Goal: Information Seeking & Learning: Learn about a topic

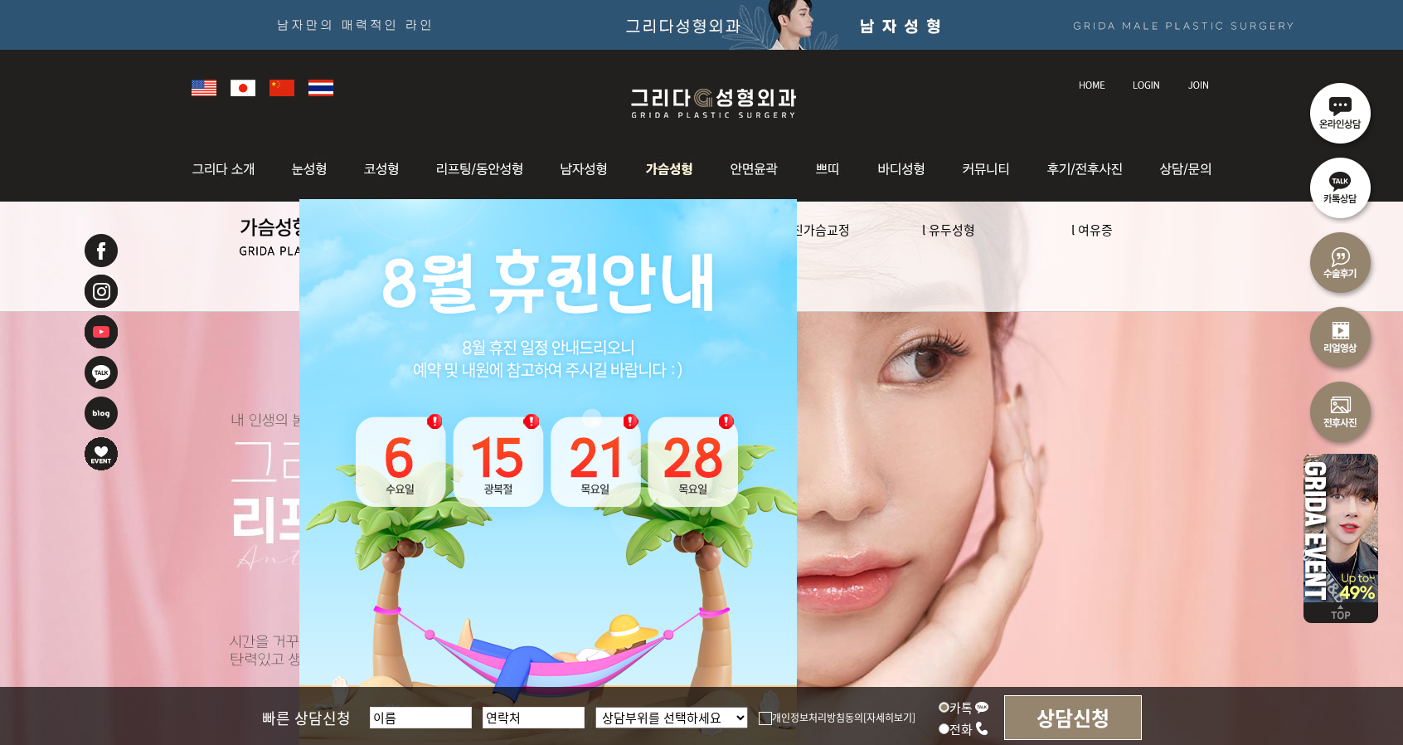
click at [658, 168] on img at bounding box center [670, 169] width 85 height 65
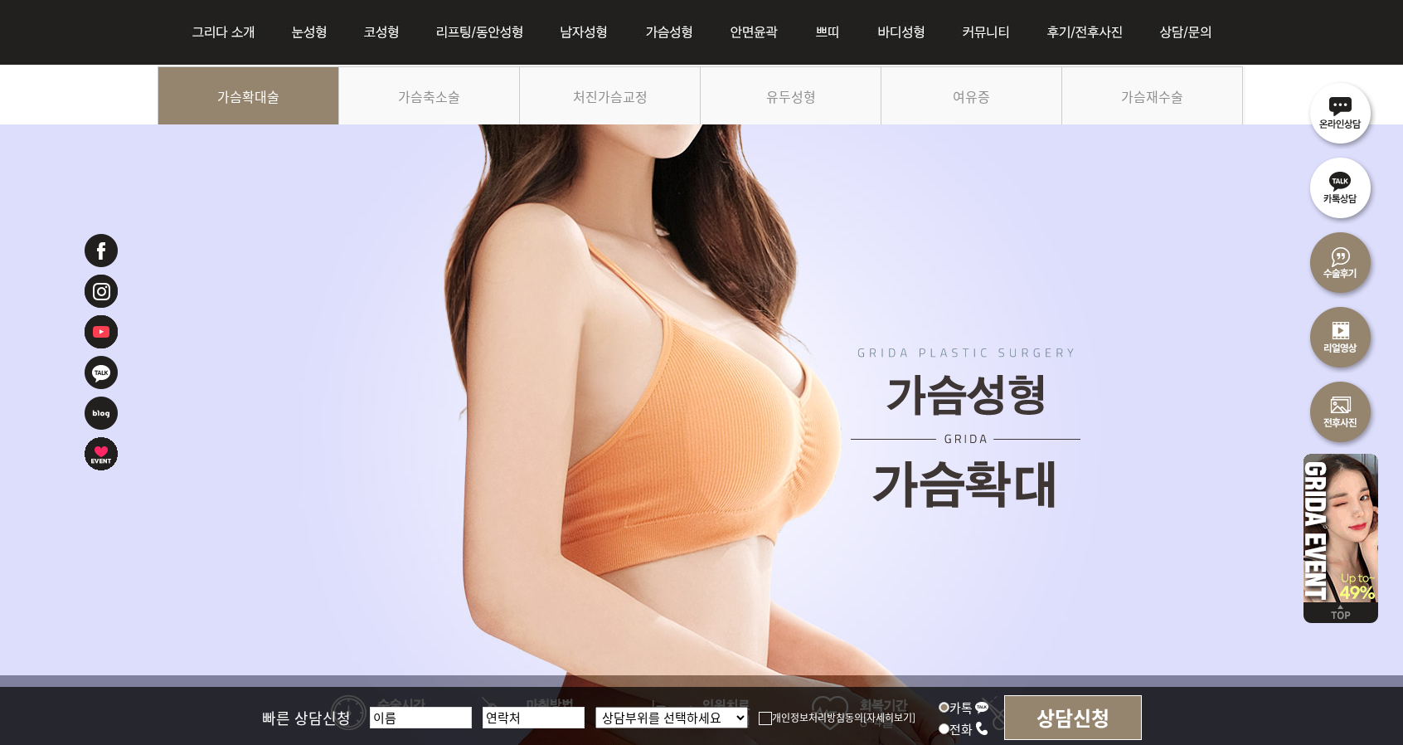
scroll to position [83, 0]
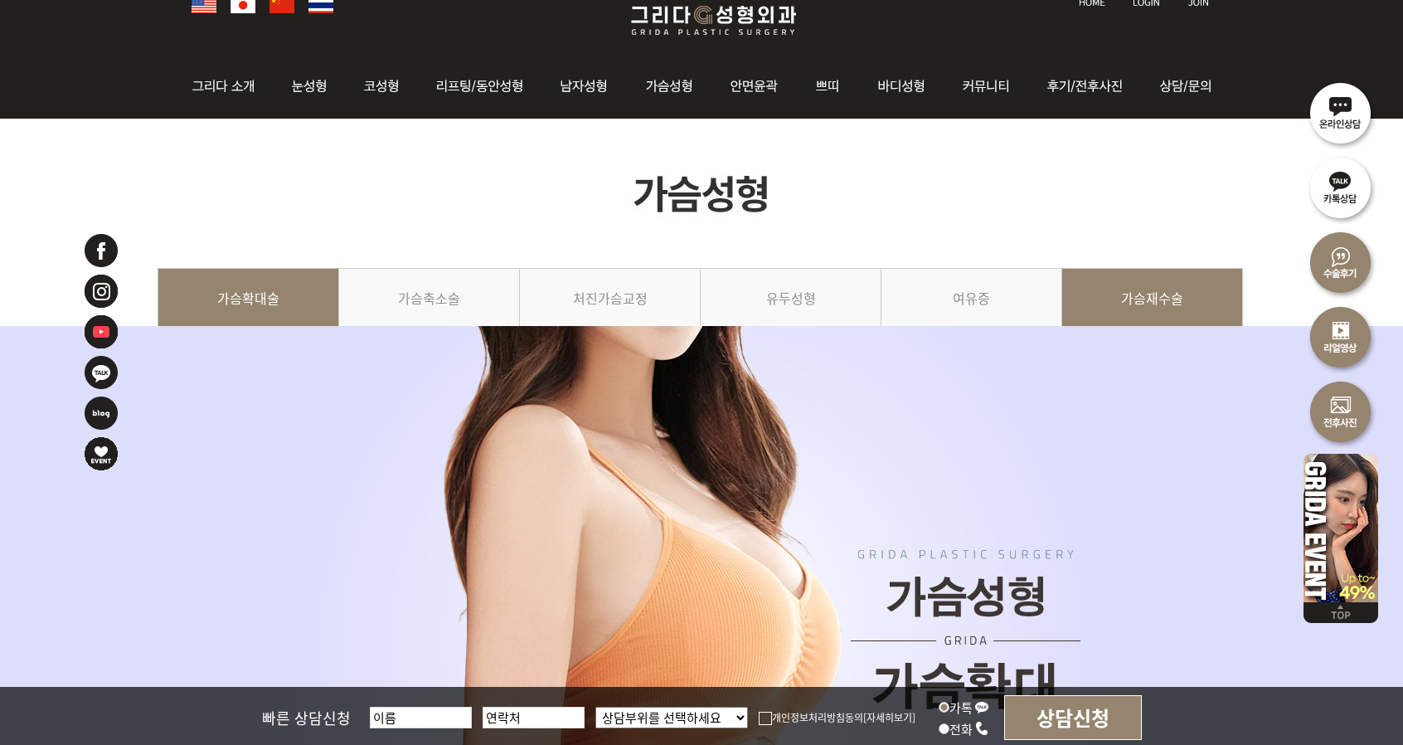
click at [1092, 300] on link "가슴재수술" at bounding box center [1153, 305] width 181 height 75
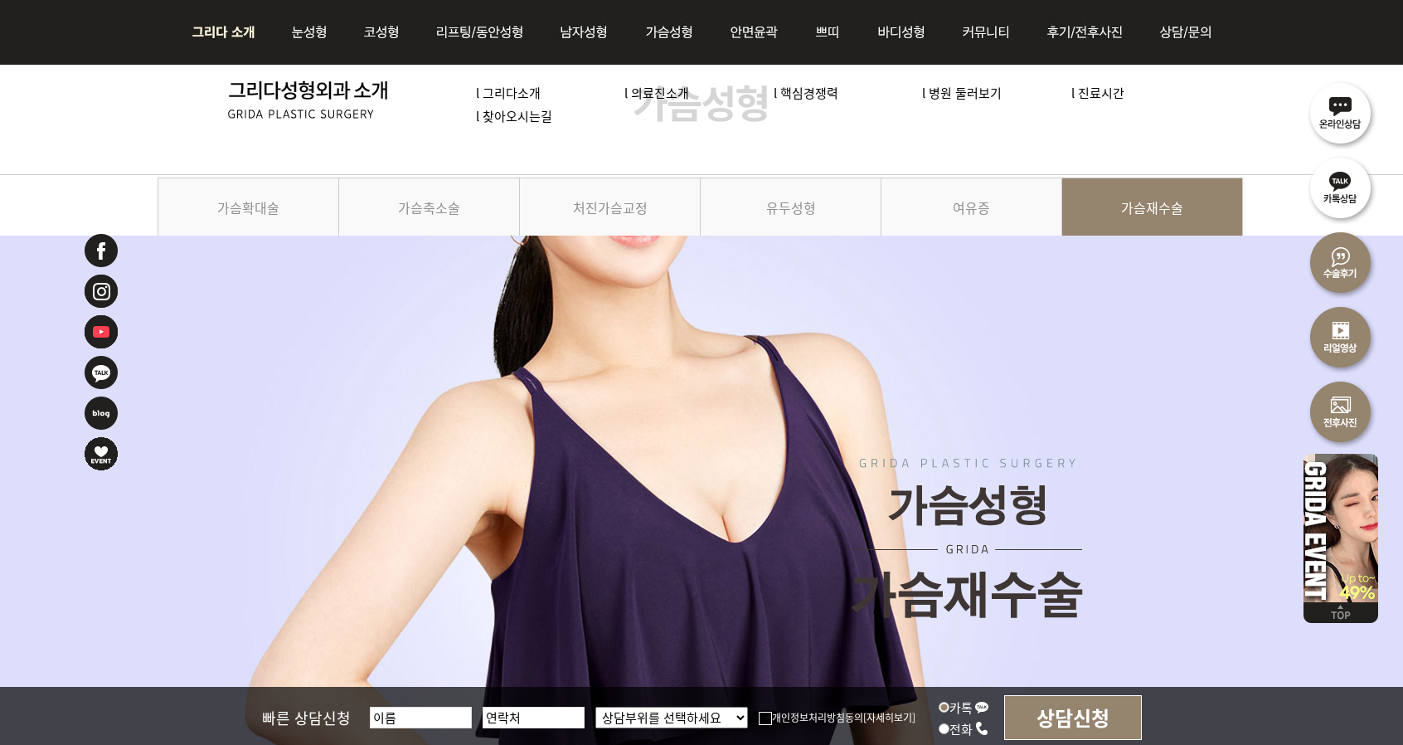
scroll to position [83, 0]
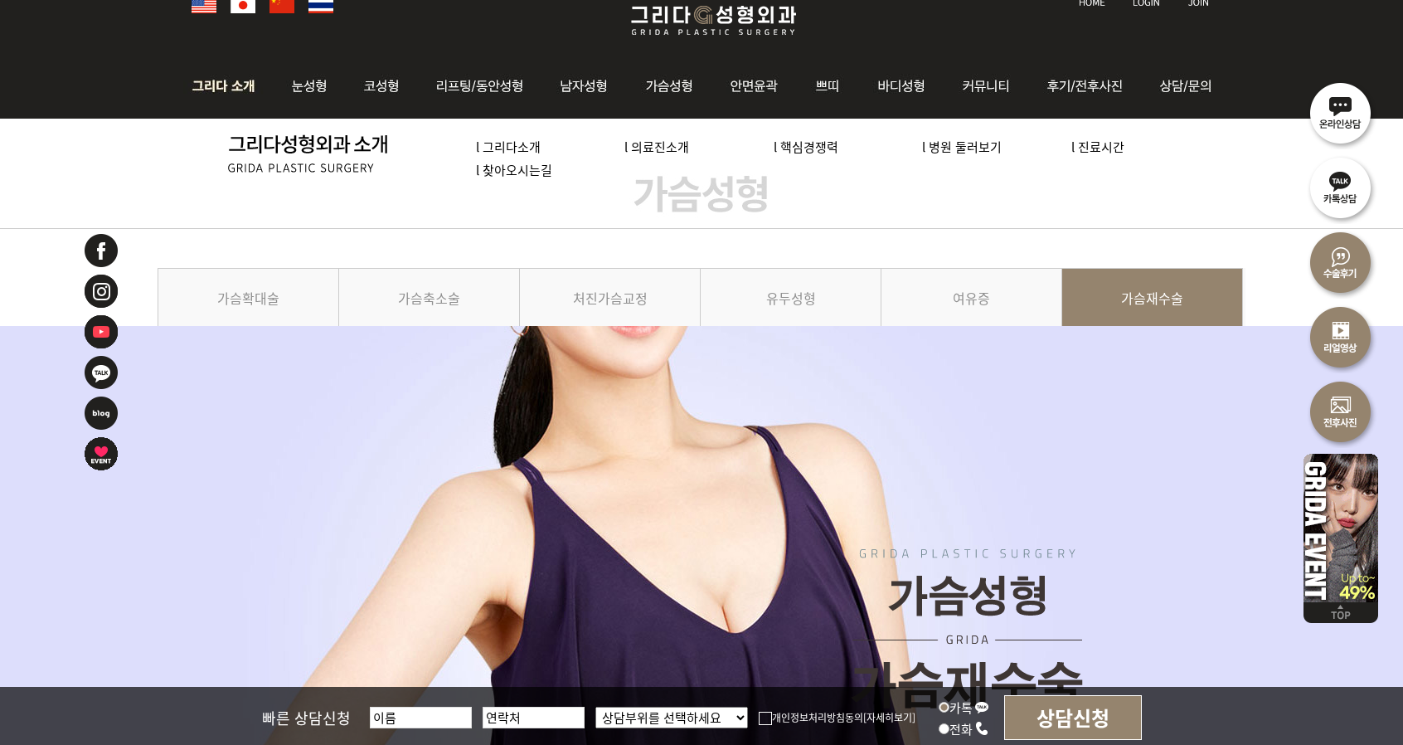
click at [654, 152] on link "l 의료진소개" at bounding box center [657, 146] width 65 height 17
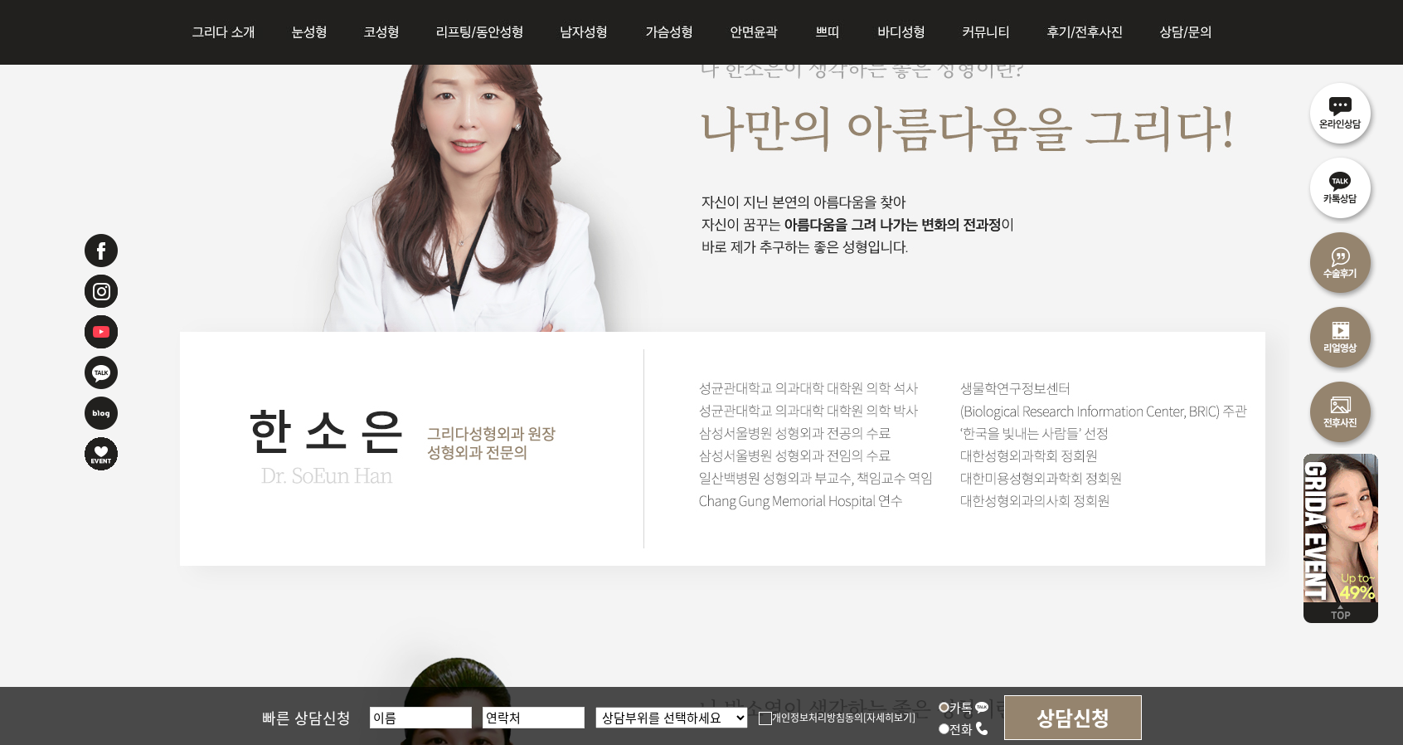
scroll to position [2737, 0]
